Goal: Task Accomplishment & Management: Use online tool/utility

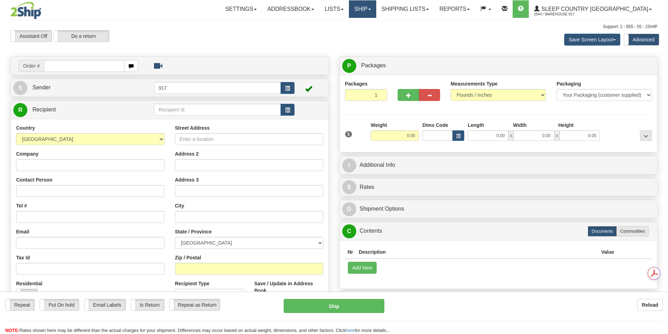
click at [376, 9] on link "Ship" at bounding box center [362, 9] width 27 height 18
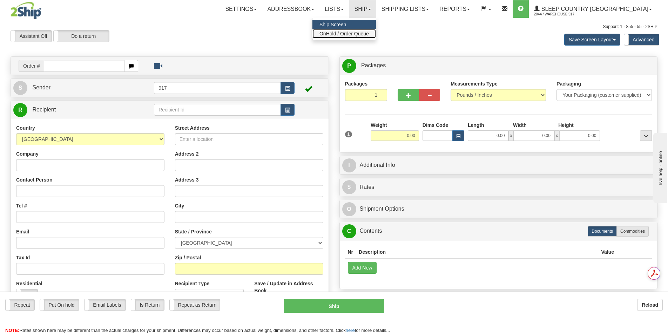
click at [369, 33] on span "OnHold / Order Queue" at bounding box center [343, 34] width 49 height 6
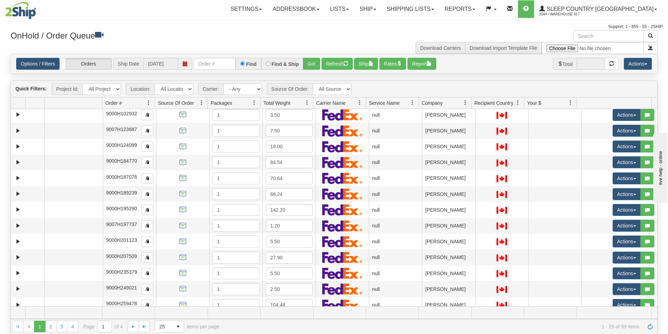
scroll to position [199, 0]
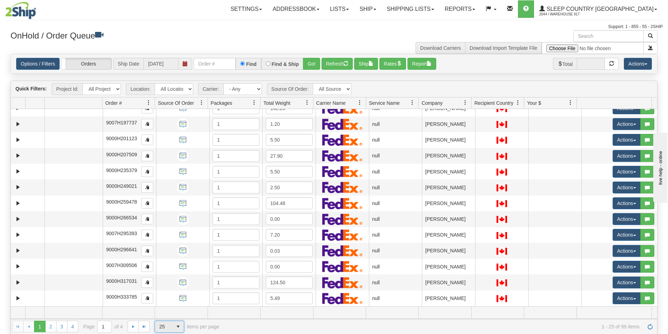
click at [170, 323] on span "25" at bounding box center [164, 326] width 18 height 11
click at [173, 315] on li "100" at bounding box center [169, 316] width 29 height 10
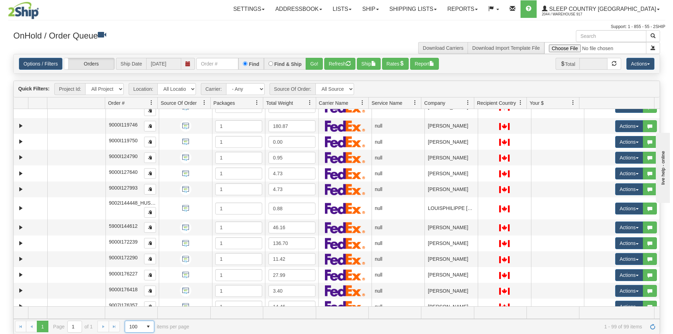
scroll to position [1429, 0]
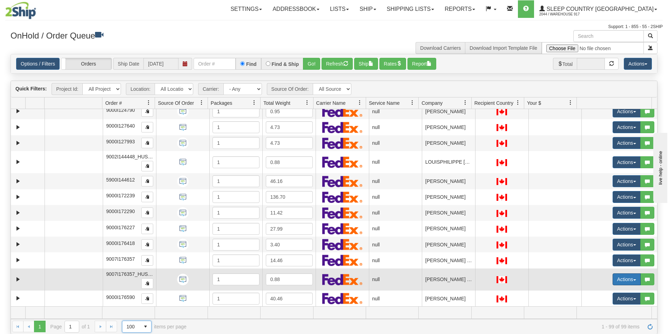
click at [617, 278] on button "Actions" at bounding box center [626, 279] width 28 height 12
click at [590, 291] on span "Open" at bounding box center [595, 293] width 17 height 6
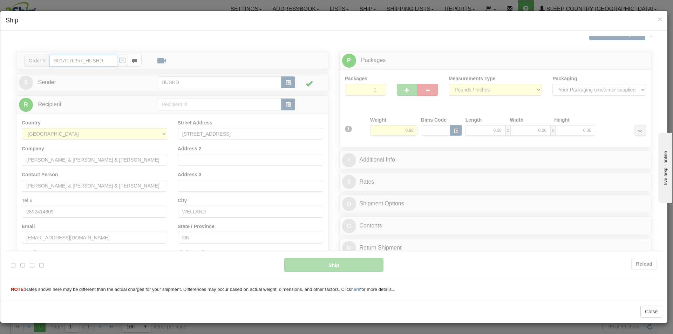
type input "13:37"
type input "16:00"
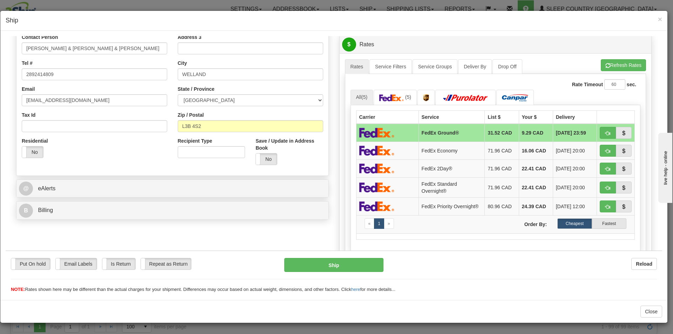
scroll to position [0, 0]
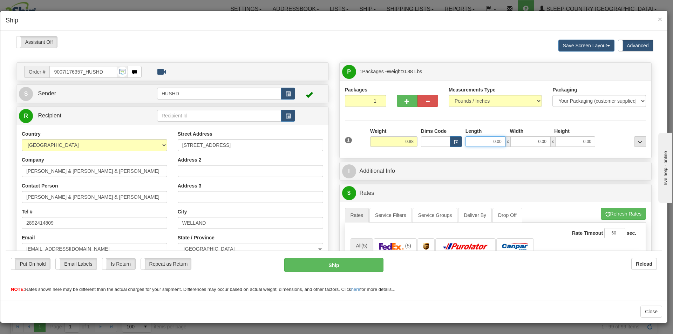
click at [473, 145] on input "0.00" at bounding box center [486, 141] width 40 height 11
type input "9.00"
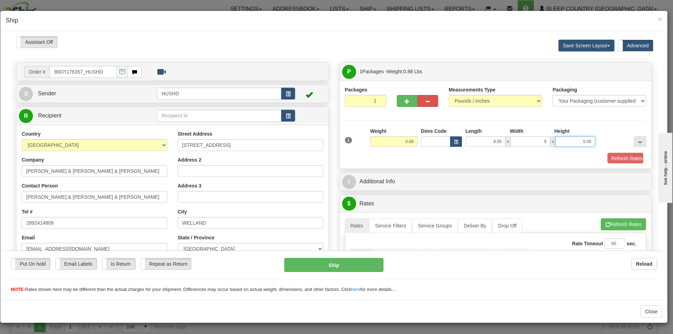
type input "9.00"
type input "2.00"
click at [613, 156] on button "Refresh Rates" at bounding box center [622, 159] width 40 height 12
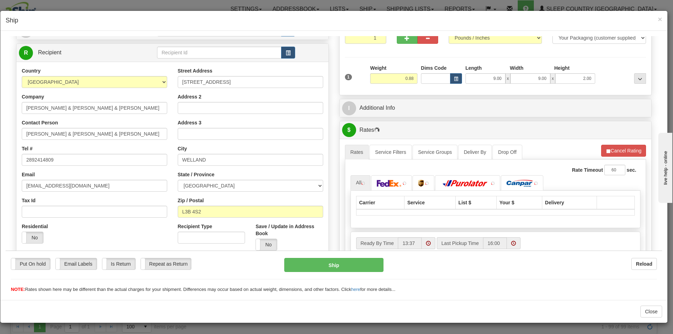
scroll to position [175, 0]
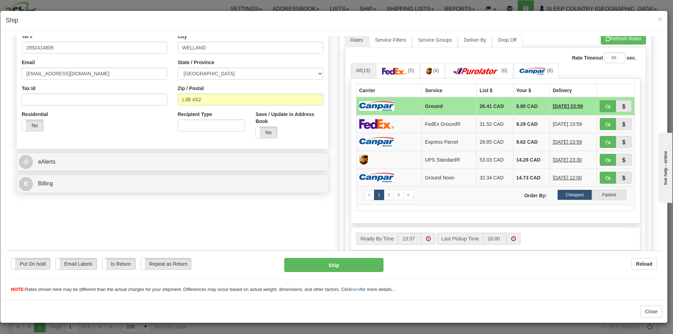
click at [388, 103] on img at bounding box center [376, 105] width 35 height 9
click at [354, 262] on button "Ship" at bounding box center [333, 265] width 99 height 14
type input "1"
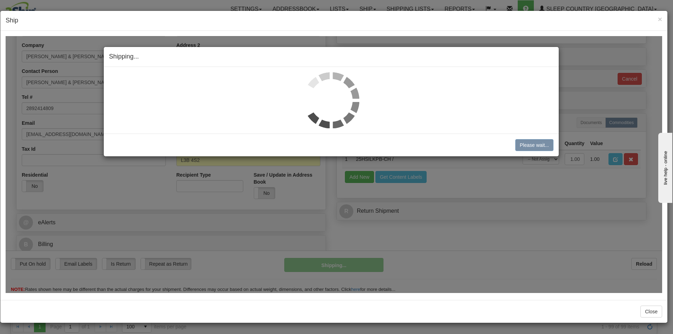
scroll to position [115, 0]
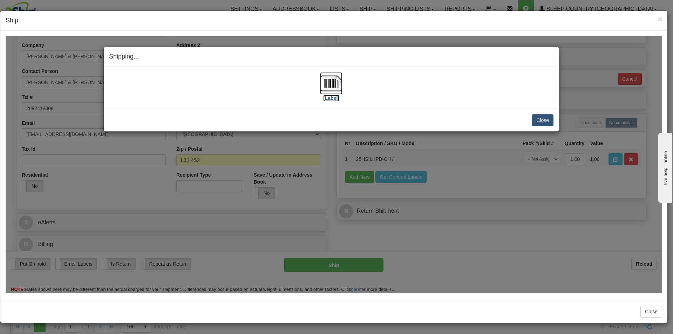
click at [336, 94] on img at bounding box center [331, 83] width 22 height 22
click at [551, 121] on button "Close" at bounding box center [543, 120] width 22 height 12
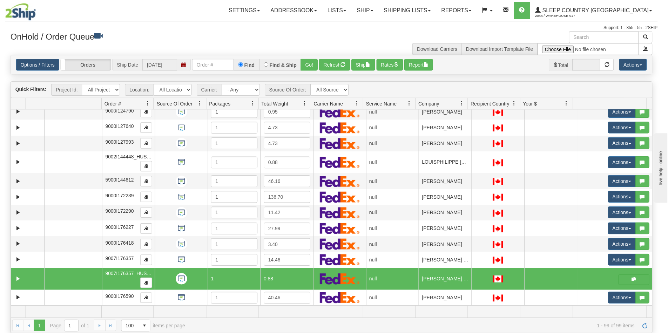
scroll to position [0, 0]
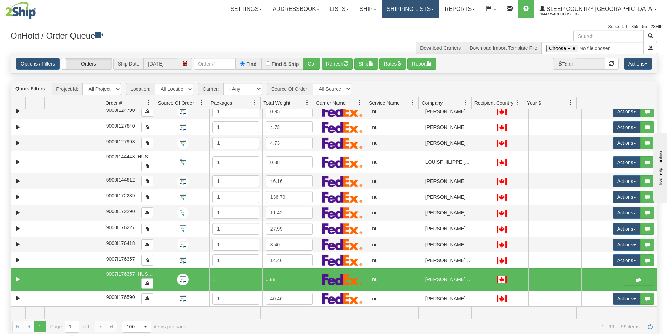
click at [439, 3] on link "Shipping lists" at bounding box center [410, 9] width 58 height 18
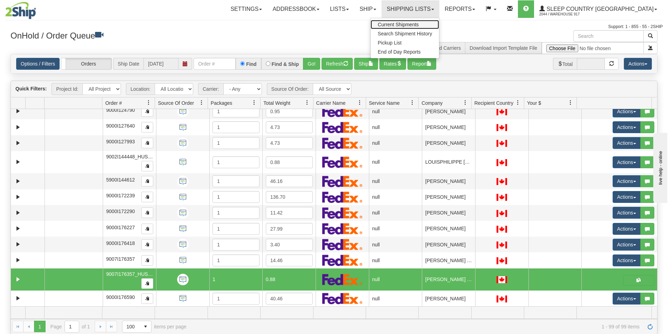
click at [419, 23] on span "Current Shipments" at bounding box center [398, 25] width 41 height 6
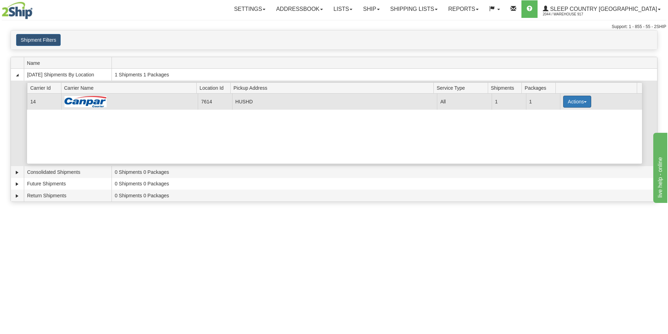
click at [567, 97] on button "Actions" at bounding box center [577, 102] width 28 height 12
click at [550, 127] on link "Close" at bounding box center [563, 124] width 56 height 9
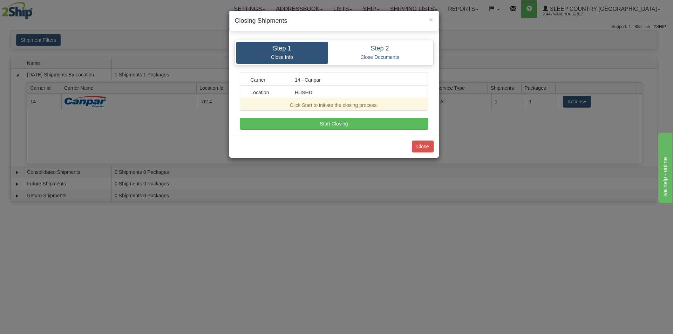
drag, startPoint x: 401, startPoint y: 132, endPoint x: 397, endPoint y: 131, distance: 4.7
click at [401, 132] on div "Step 1 Close Info Step 2 Close Documents Carrier 14 - Canpar Location HUSHD Cli…" at bounding box center [334, 85] width 210 height 100
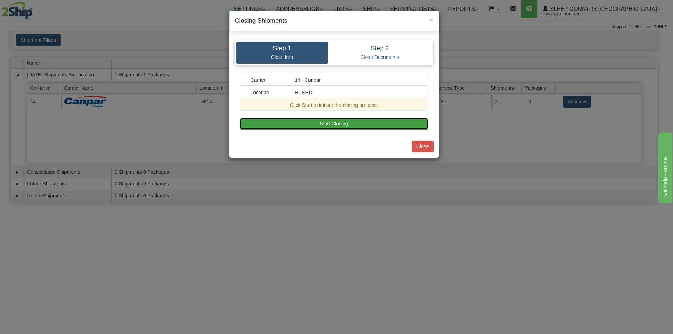
click at [391, 126] on button "Start Closing" at bounding box center [334, 124] width 189 height 12
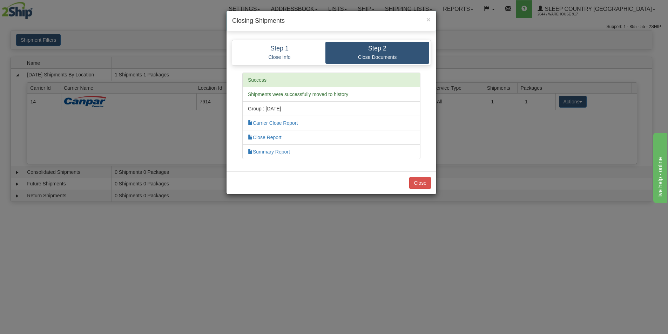
click at [423, 190] on div "Close" at bounding box center [331, 182] width 210 height 23
click at [426, 181] on button "Close" at bounding box center [420, 183] width 22 height 12
